Goal: Information Seeking & Learning: Learn about a topic

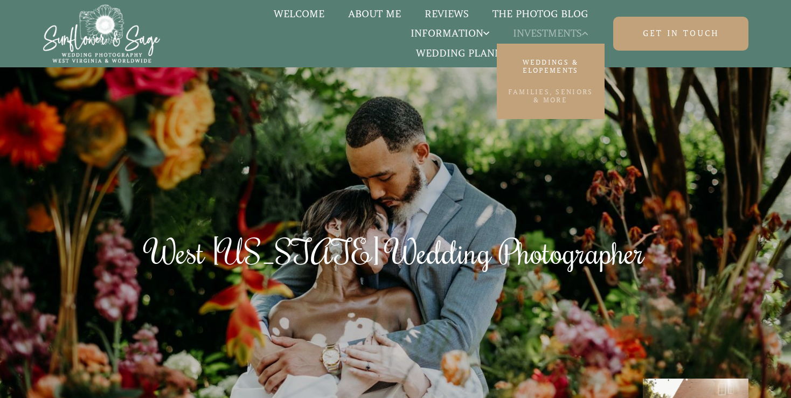
click at [542, 97] on link "Families, Seniors & More" at bounding box center [551, 96] width 108 height 30
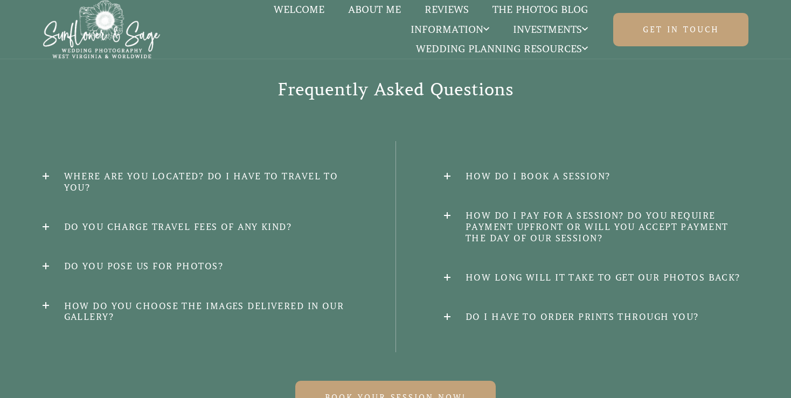
scroll to position [2184, 0]
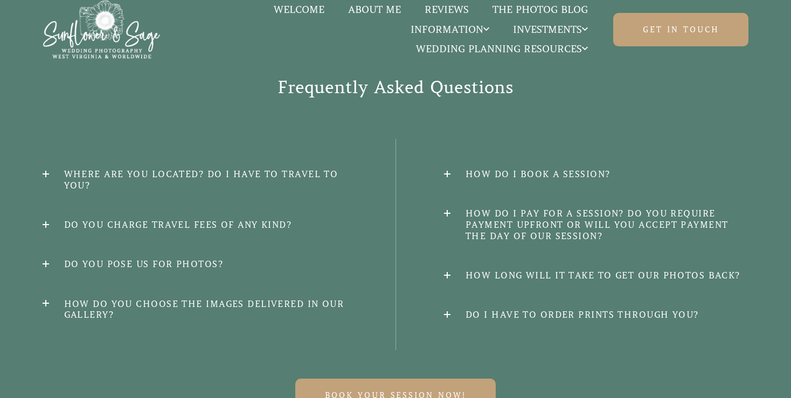
click at [54, 169] on h2 "Where are you located? Do I have to travel to you?" at bounding box center [195, 180] width 304 height 23
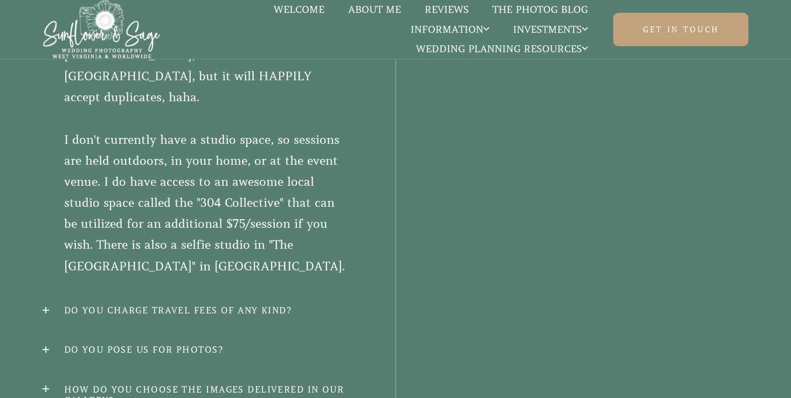
scroll to position [2520, 0]
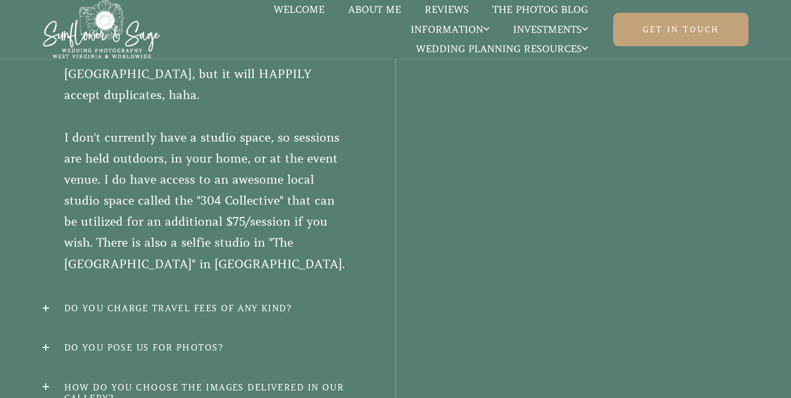
click at [44, 303] on h2 "Do you charge travel fees of any kind?" at bounding box center [195, 308] width 304 height 11
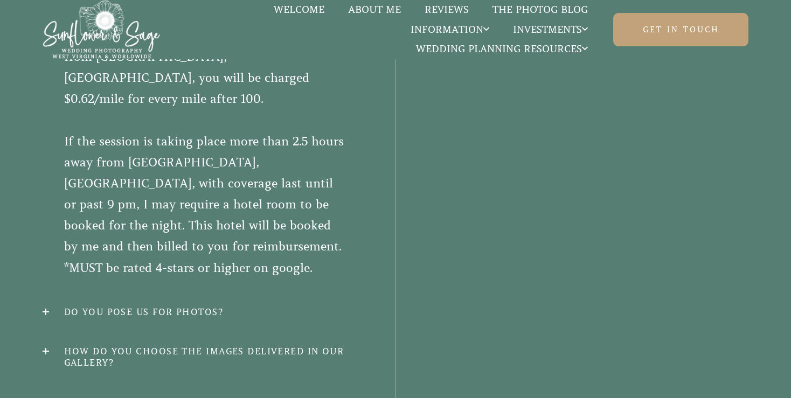
scroll to position [2538, 0]
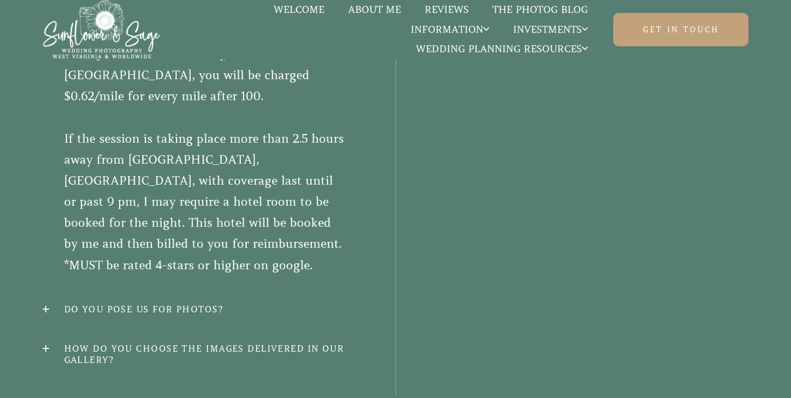
click at [50, 304] on h2 "Do you pose us for photos?" at bounding box center [195, 309] width 304 height 11
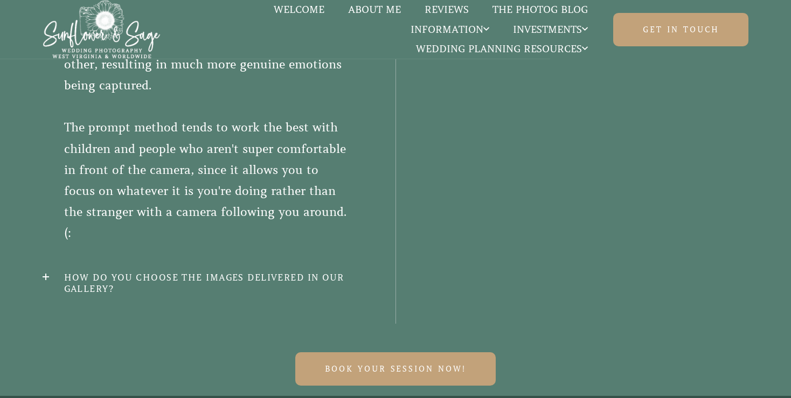
scroll to position [2658, 0]
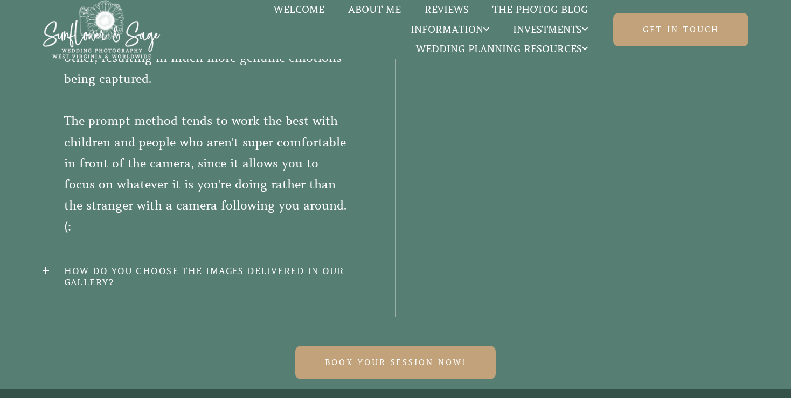
click at [169, 266] on h2 "How do you choose the images delivered in our gallery?" at bounding box center [195, 277] width 304 height 23
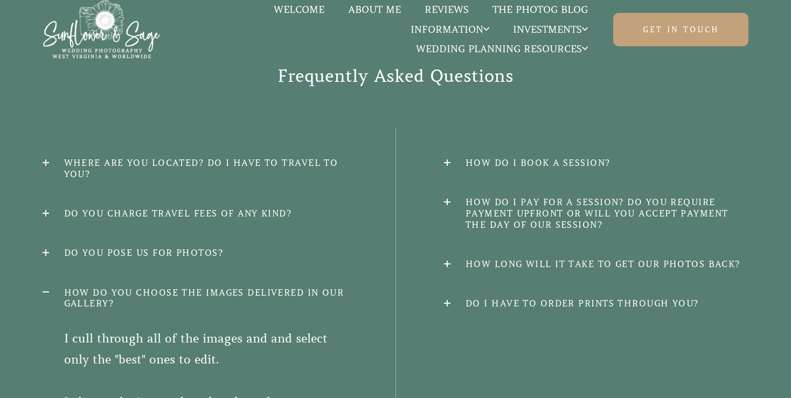
scroll to position [2196, 0]
click at [444, 258] on h2 "How long will it take to get our photos back?" at bounding box center [596, 263] width 304 height 11
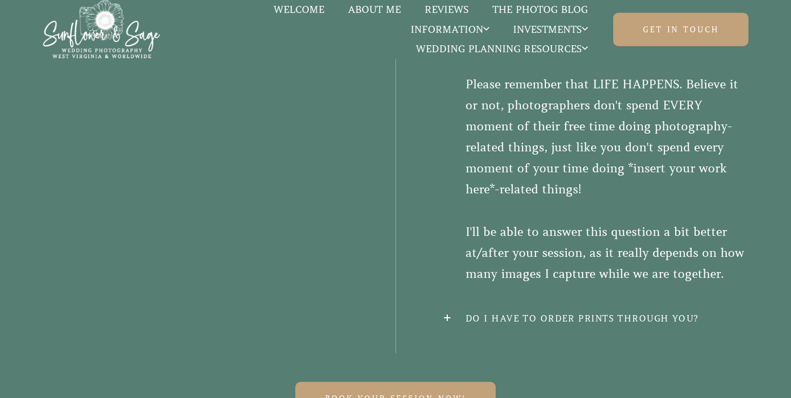
scroll to position [2623, 0]
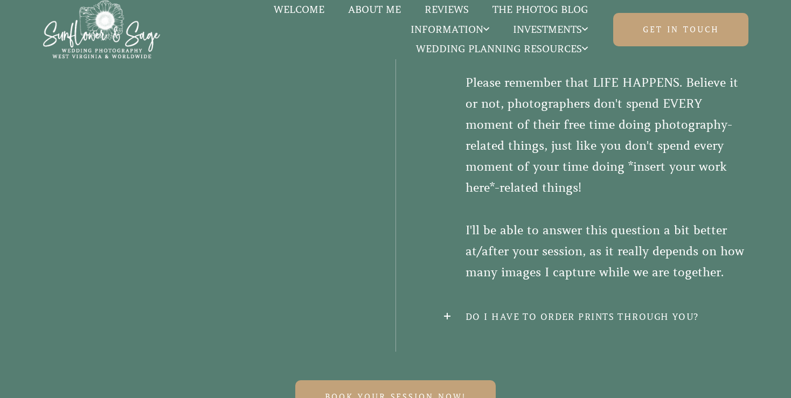
click at [451, 311] on h2 "Do I have to order prints through you?" at bounding box center [596, 316] width 304 height 11
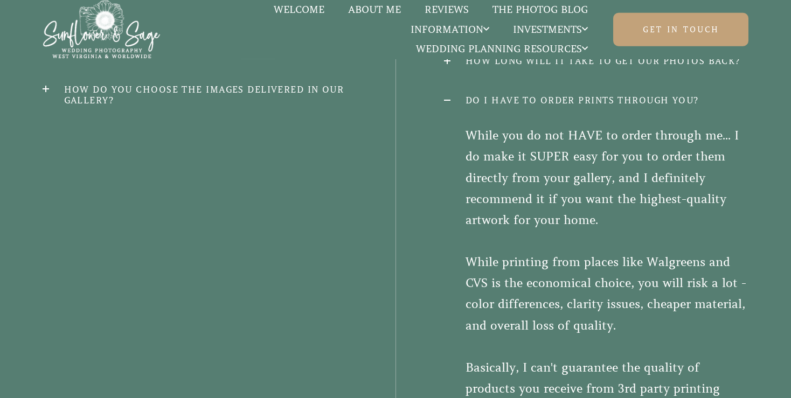
scroll to position [2400, 0]
click at [444, 310] on p "While you do not HAVE to order through me... I do make it SUPER easy for you to…" at bounding box center [596, 334] width 304 height 422
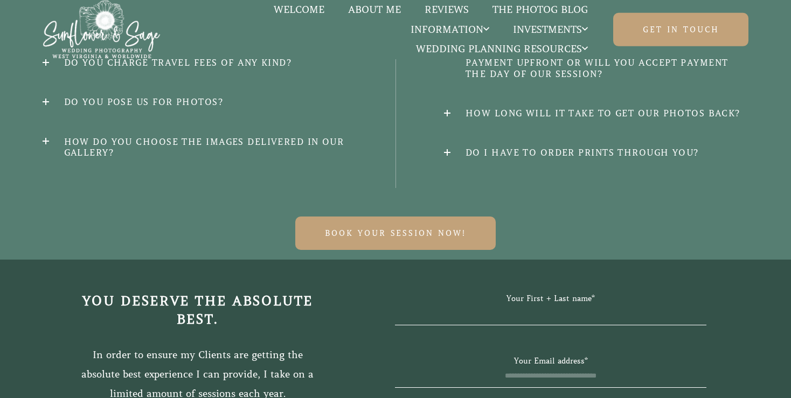
scroll to position [2340, 0]
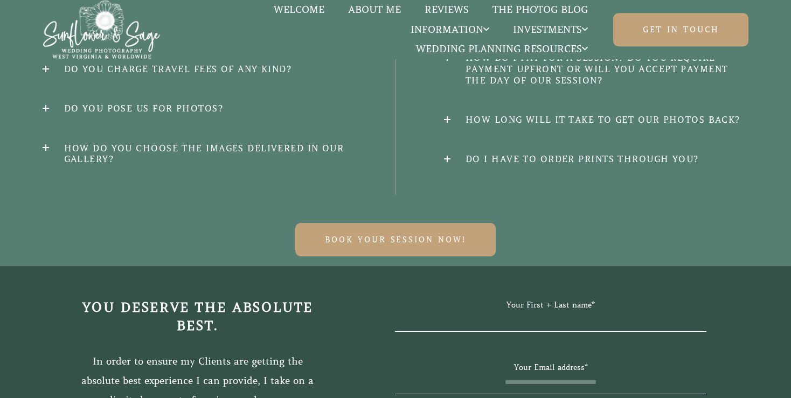
click at [450, 150] on div "Where are you located? Do I have to travel to you? I'm located in [GEOGRAPHIC_D…" at bounding box center [396, 88] width 706 height 211
click at [447, 153] on h2 "Do I have to order prints through you?" at bounding box center [596, 158] width 304 height 11
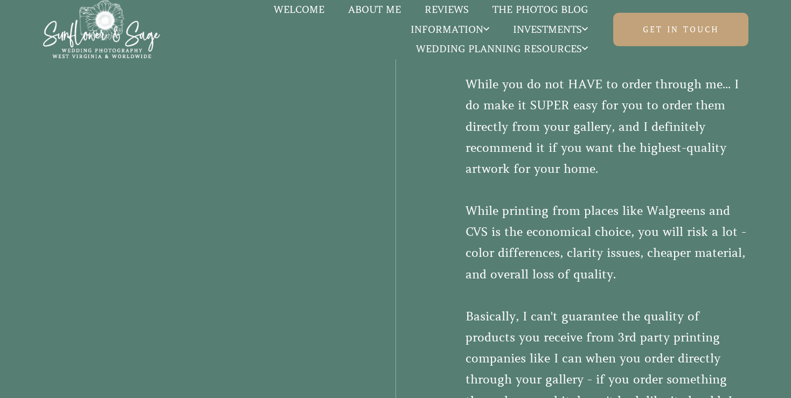
scroll to position [2348, 0]
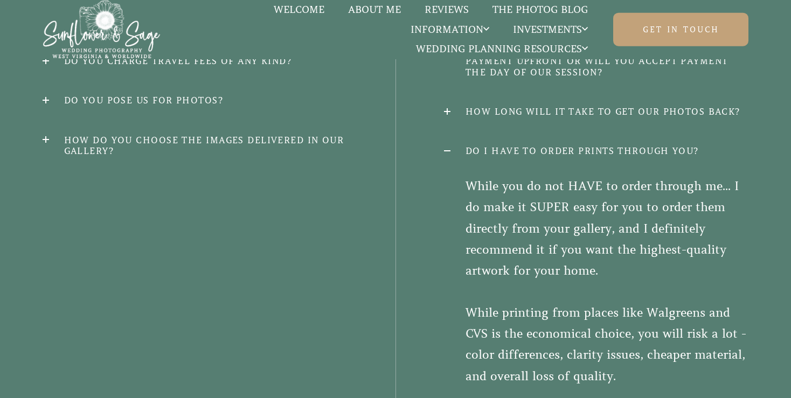
click at [441, 140] on div "Where are you located? Do I have to travel to you? I'm located in [GEOGRAPHIC_D…" at bounding box center [396, 301] width 706 height 652
click at [446, 145] on h2 "Do I have to order prints through you?" at bounding box center [596, 150] width 304 height 11
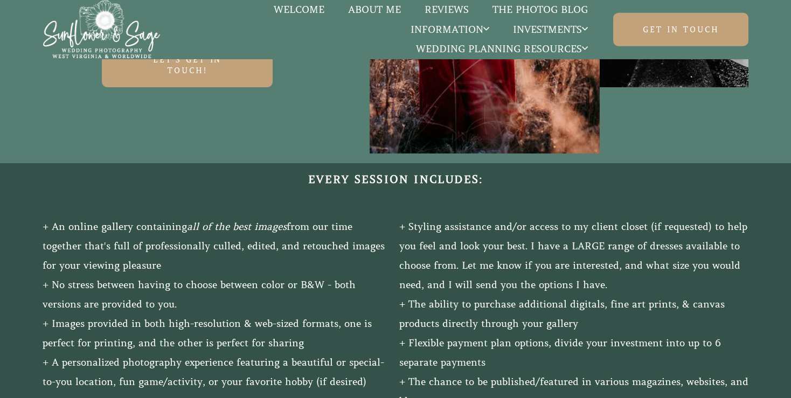
scroll to position [1076, 0]
